Goal: Information Seeking & Learning: Learn about a topic

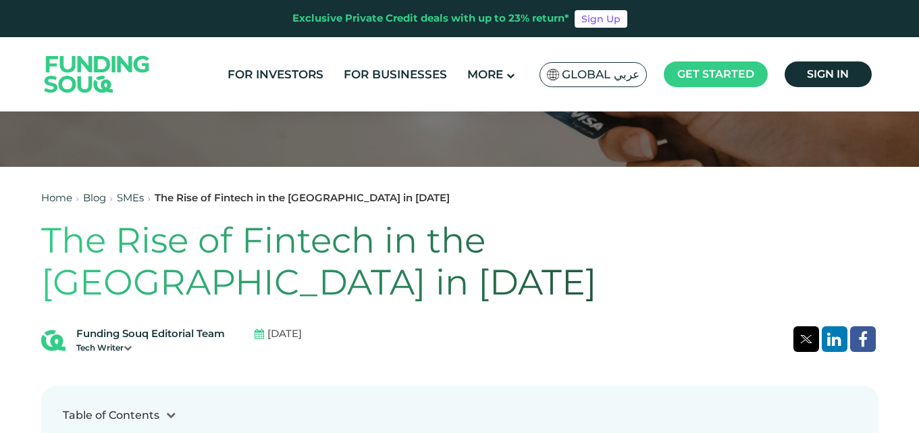
scroll to position [270, 0]
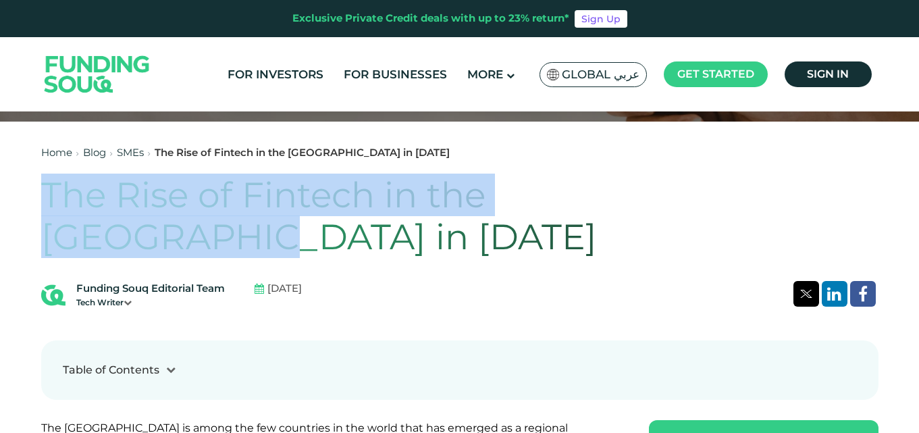
drag, startPoint x: 40, startPoint y: 192, endPoint x: 744, endPoint y: 188, distance: 704.3
click at [735, 155] on div at bounding box center [735, 155] width 0 height 0
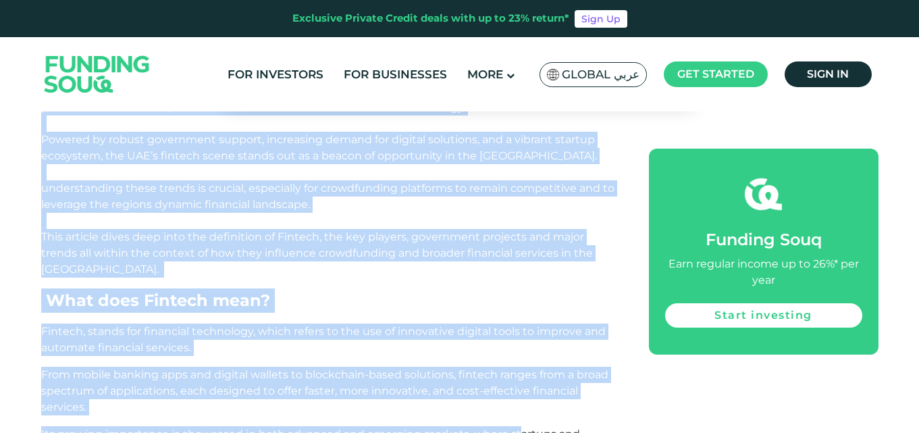
scroll to position [608, 0]
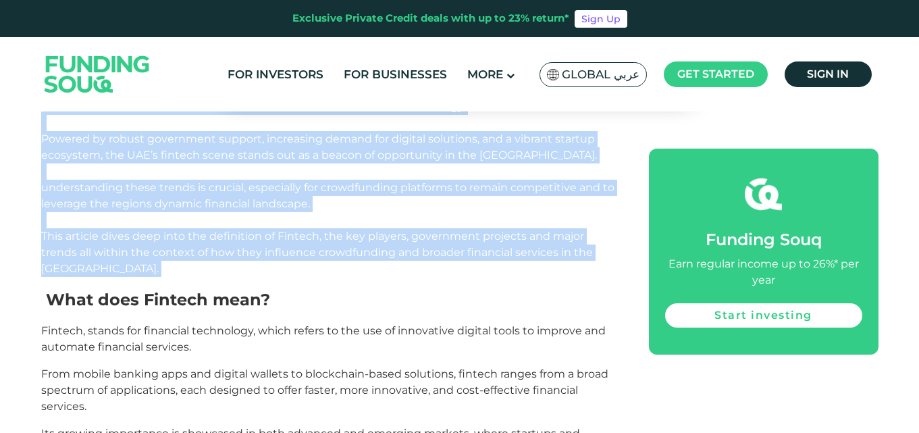
drag, startPoint x: 20, startPoint y: 318, endPoint x: 589, endPoint y: 212, distance: 578.4
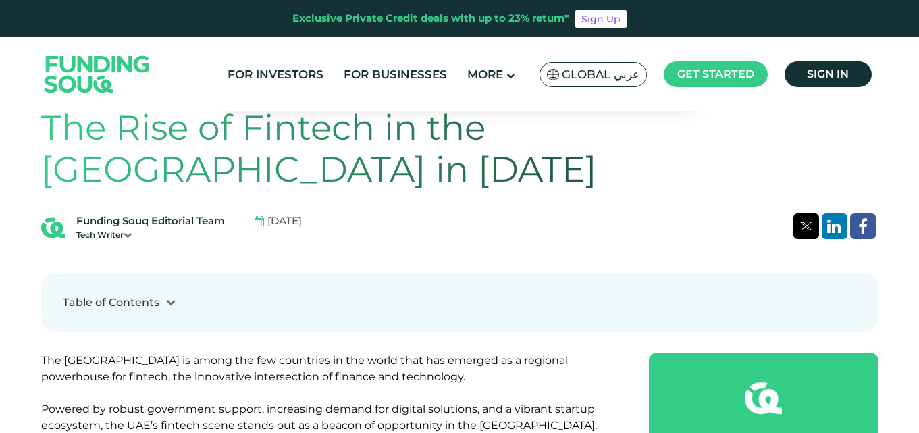
click at [290, 288] on div "Table of Contents 1 What does Fintech mean? 2 The Growth of Fintech in the [GEO…" at bounding box center [459, 302] width 837 height 59
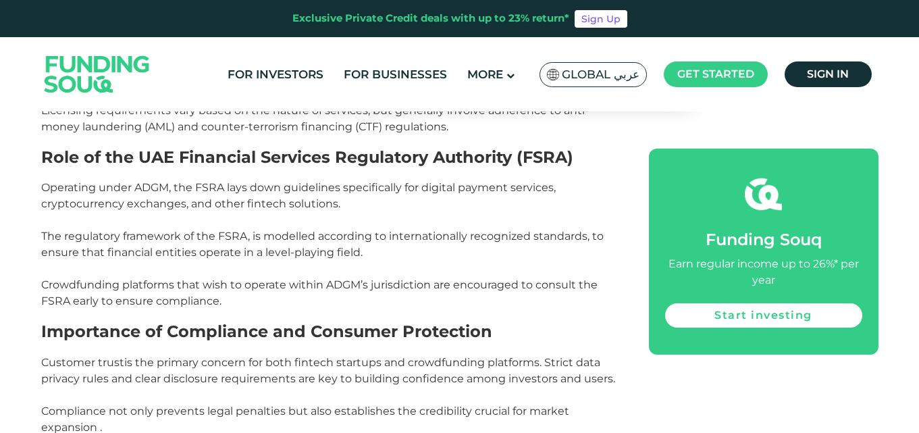
scroll to position [1823, 0]
